Goal: Task Accomplishment & Management: Manage account settings

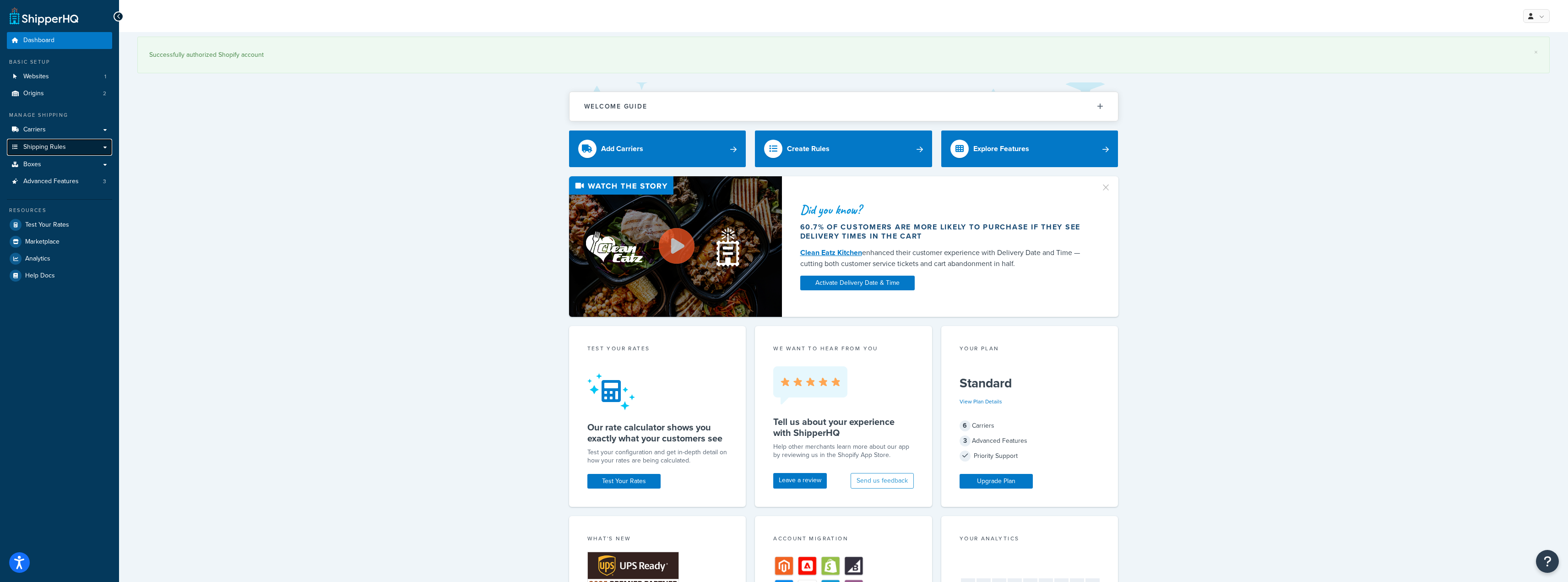
click at [73, 143] on link "Shipping Rules" at bounding box center [59, 147] width 105 height 17
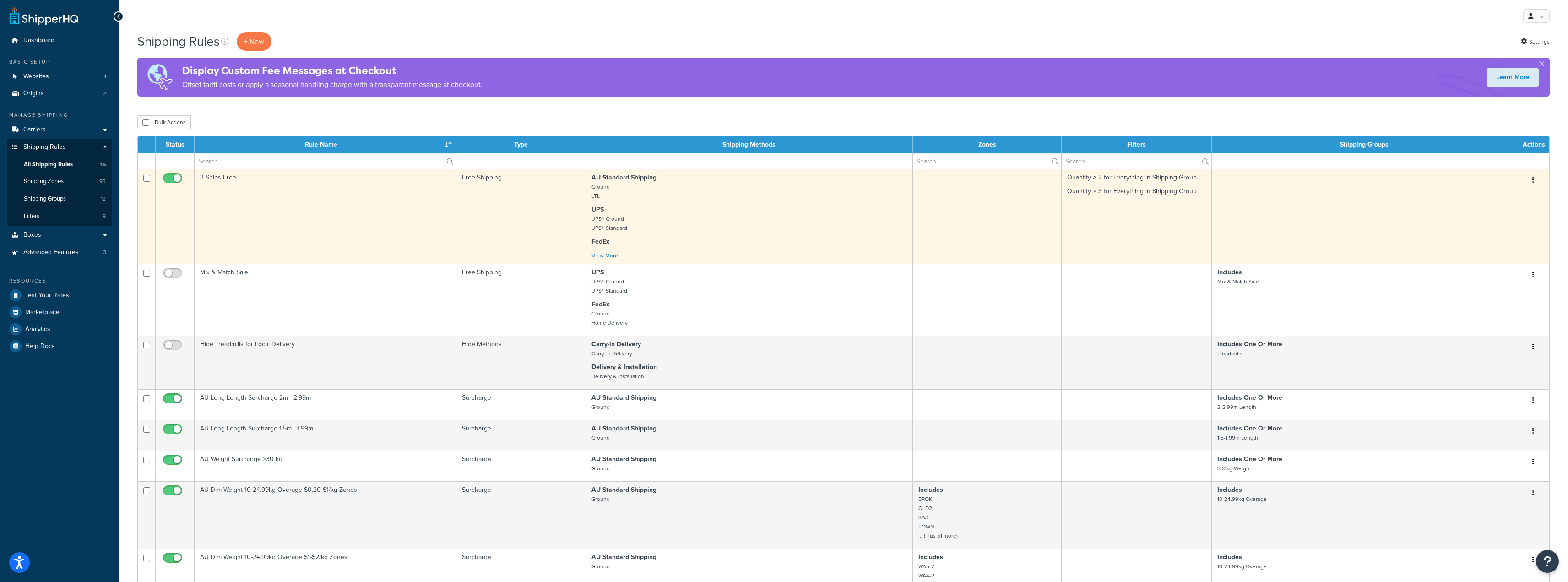
click at [959, 243] on td at bounding box center [988, 216] width 150 height 95
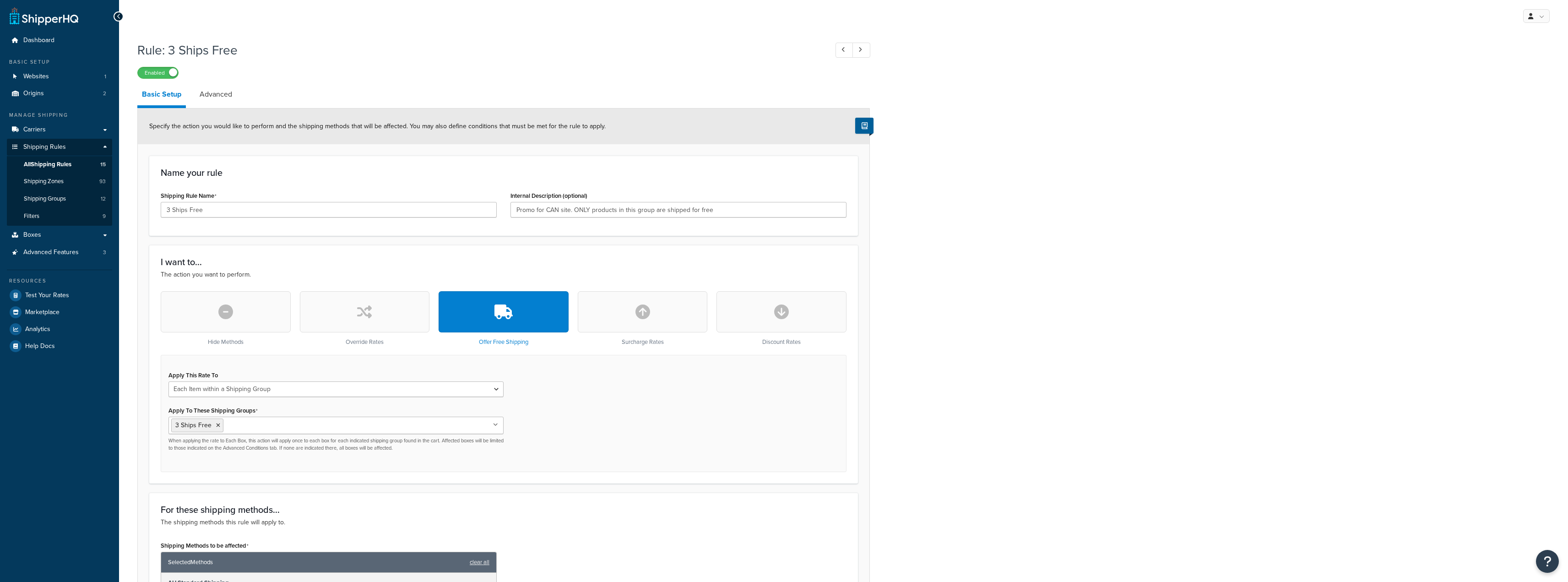
select select "ITEM"
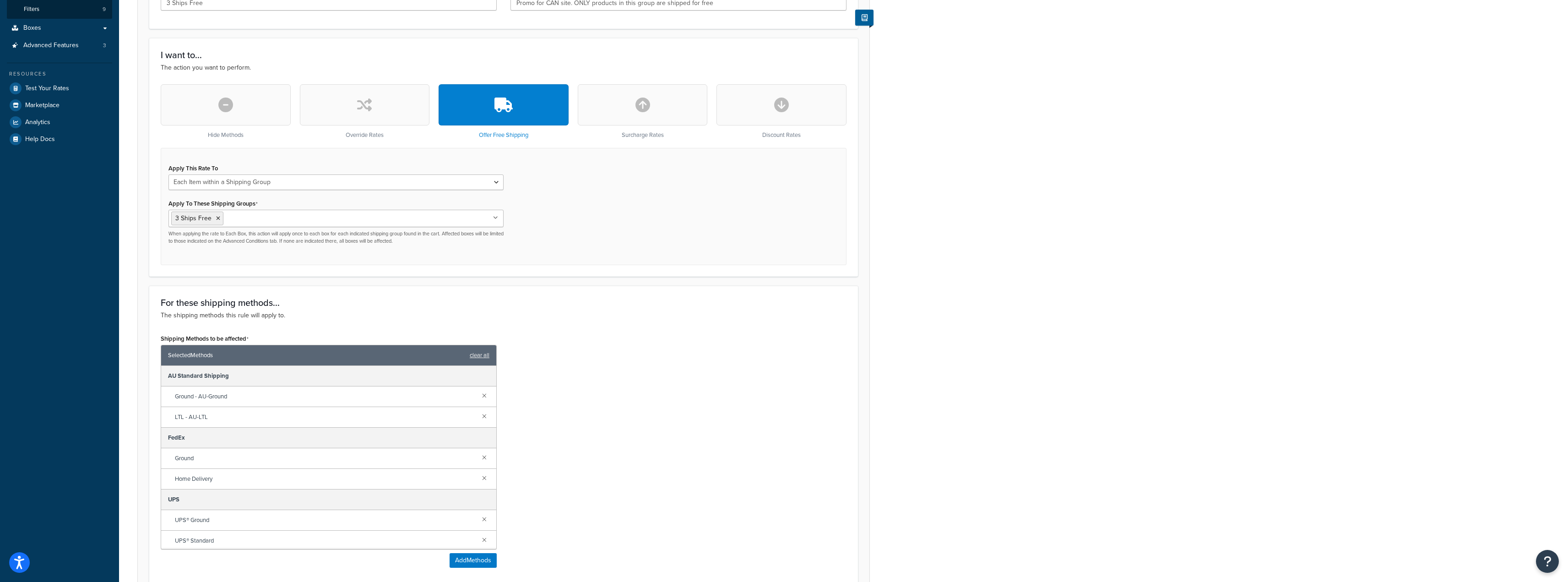
scroll to position [229, 0]
